Goal: Information Seeking & Learning: Find specific fact

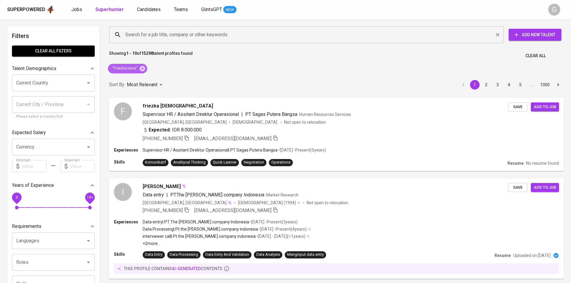
drag, startPoint x: 142, startPoint y: 70, endPoint x: 145, endPoint y: 33, distance: 37.3
click at [142, 70] on icon at bounding box center [142, 68] width 5 height 5
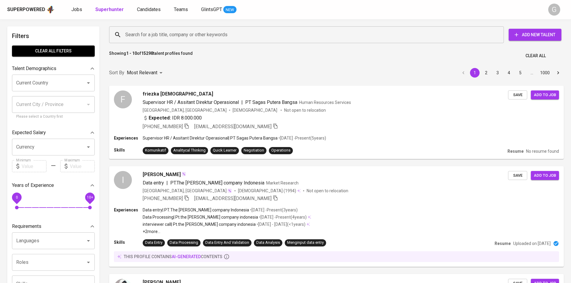
click at [145, 33] on input "Search for a job title, company or other keywords" at bounding box center [308, 34] width 368 height 11
click at [146, 34] on input "Search for a job title, company or other keywords" at bounding box center [308, 34] width 368 height 11
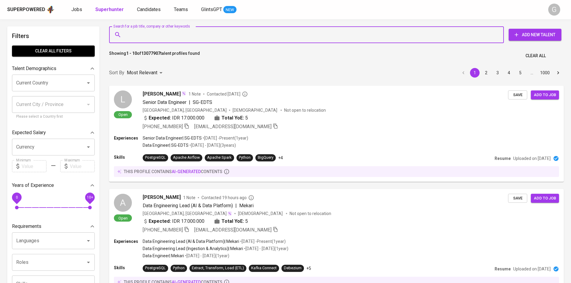
paste input "[EMAIL_ADDRESS][DOMAIN_NAME]"
type input "[EMAIL_ADDRESS][DOMAIN_NAME]"
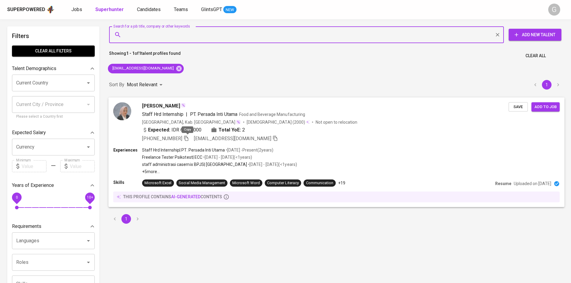
click at [187, 138] on icon "button" at bounding box center [185, 138] width 5 height 5
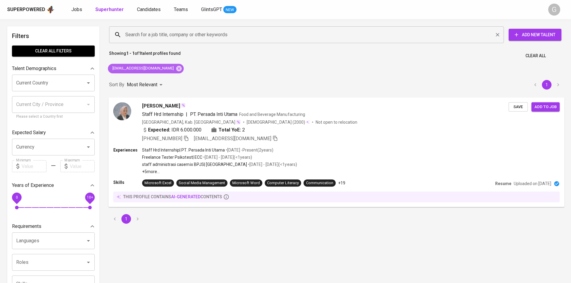
drag, startPoint x: 174, startPoint y: 69, endPoint x: 171, endPoint y: 37, distance: 32.2
click at [176, 70] on icon at bounding box center [179, 68] width 7 height 7
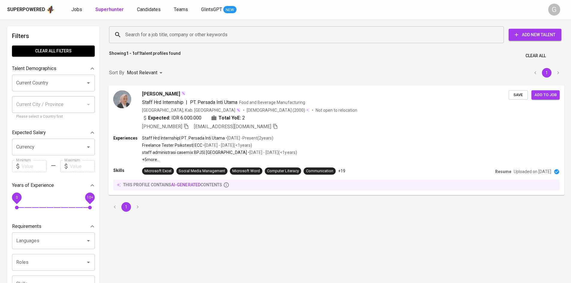
click at [170, 34] on input "Search for a job title, company or other keywords" at bounding box center [308, 34] width 368 height 11
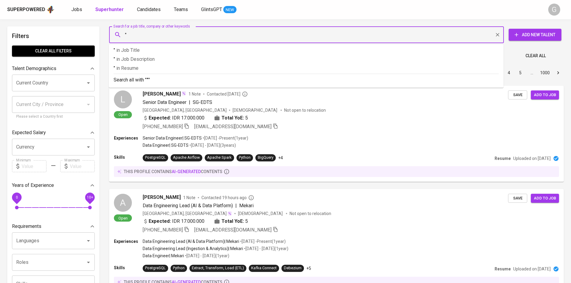
paste input "[PERSON_NAME]"
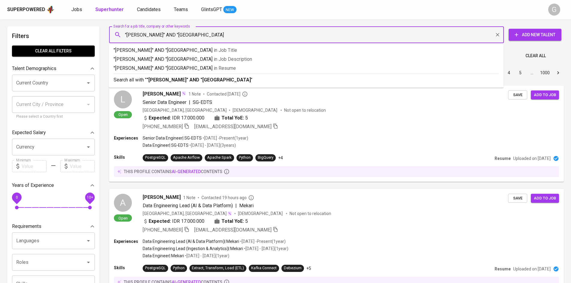
type input ""[PERSON_NAME]" AND "[GEOGRAPHIC_DATA]""
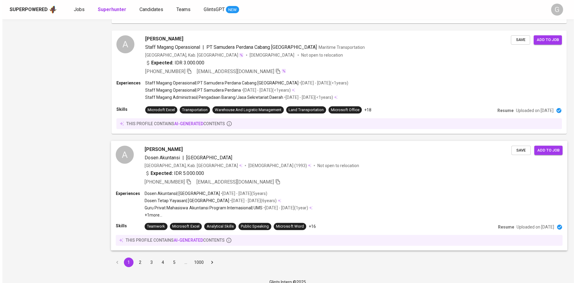
scroll to position [922, 0]
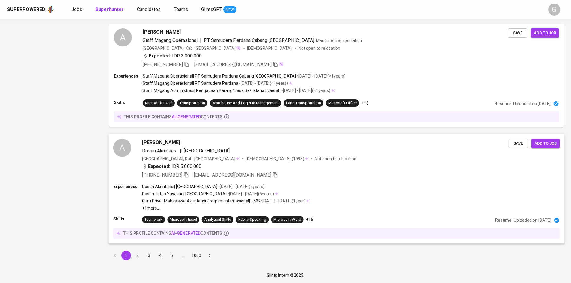
click at [333, 168] on div "Expected: IDR 5.000.000" at bounding box center [325, 167] width 367 height 9
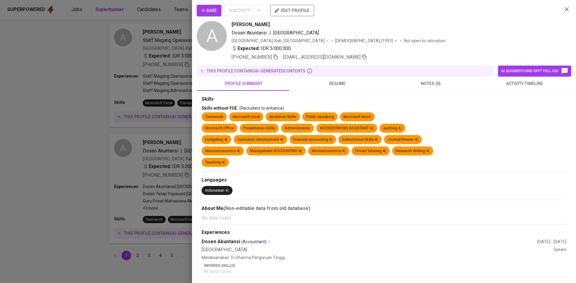
click at [83, 82] on div at bounding box center [288, 141] width 576 height 283
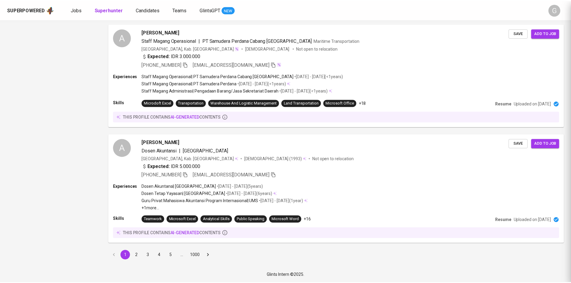
scroll to position [891, 0]
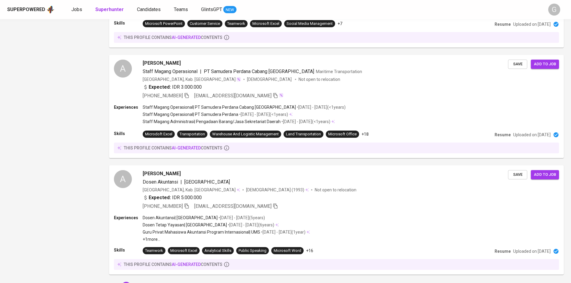
click at [329, 86] on div "[PERSON_NAME] Staff Magang Operasional | PT Samudera Perdana Cabang Semarang Ma…" at bounding box center [325, 80] width 365 height 40
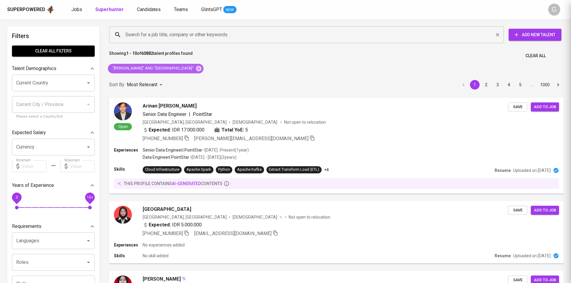
click at [201, 70] on icon at bounding box center [198, 68] width 5 height 5
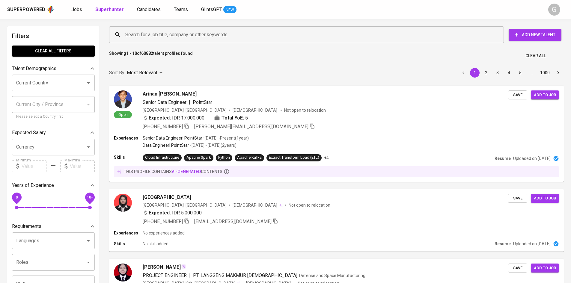
click at [191, 33] on input "Search for a job title, company or other keywords" at bounding box center [308, 34] width 368 height 11
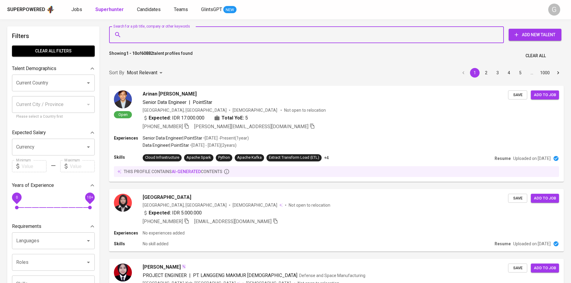
click at [191, 33] on input "Search for a job title, company or other keywords" at bounding box center [308, 34] width 368 height 11
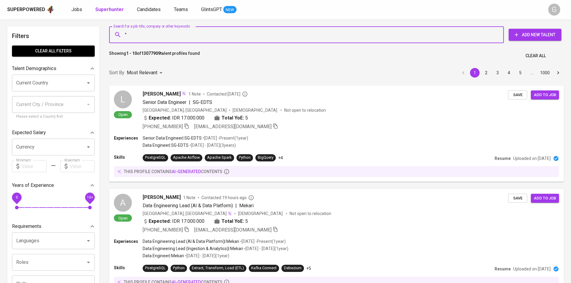
paste input "[PERSON_NAME]"
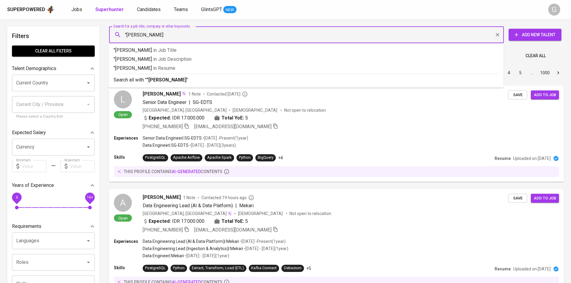
type input ""[PERSON_NAME]""
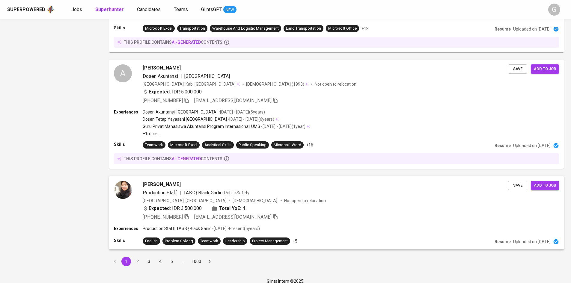
scroll to position [933, 0]
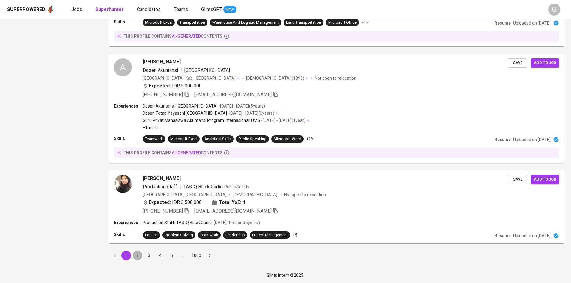
click at [136, 255] on button "2" at bounding box center [138, 256] width 10 height 10
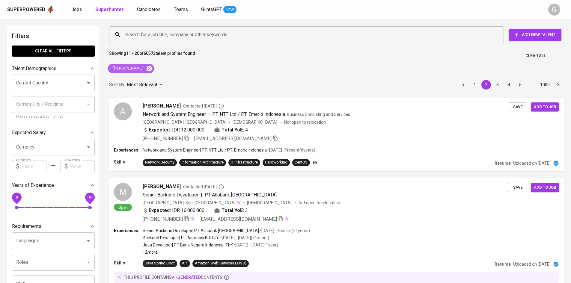
click at [147, 67] on icon at bounding box center [149, 68] width 5 height 5
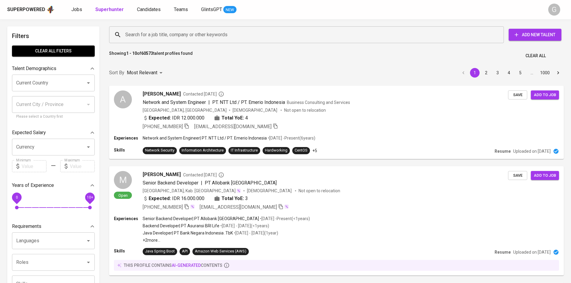
click at [176, 33] on input "Search for a job title, company or other keywords" at bounding box center [308, 34] width 368 height 11
paste input "[PERSON_NAME]"
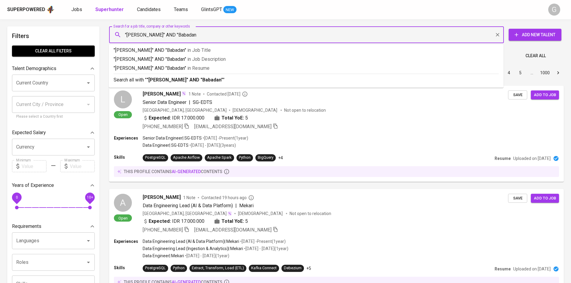
type input ""Arina Hidayati" AND "Babadan""
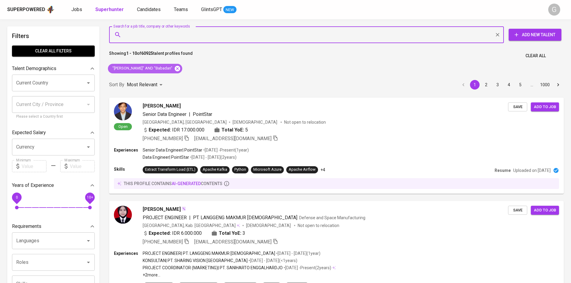
click at [174, 69] on icon at bounding box center [177, 68] width 7 height 7
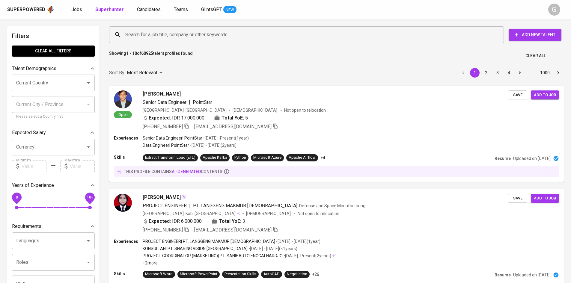
click at [160, 34] on input "Search for a job title, company or other keywords" at bounding box center [308, 34] width 368 height 11
click at [162, 34] on input "Search for a job title, company or other keywords" at bounding box center [308, 34] width 368 height 11
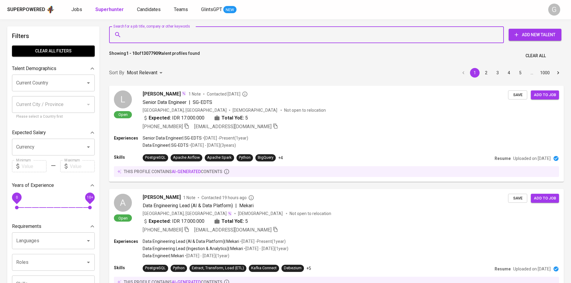
paste input "rickyefferhandus1193@gmail.com"
type input "rickyefferhandus1193@gmail.com"
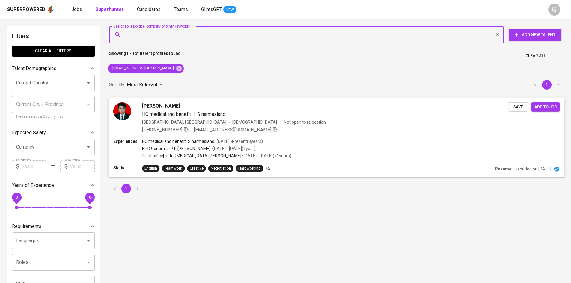
click at [183, 132] on icon "button" at bounding box center [185, 129] width 5 height 5
